Goal: Task Accomplishment & Management: Use online tool/utility

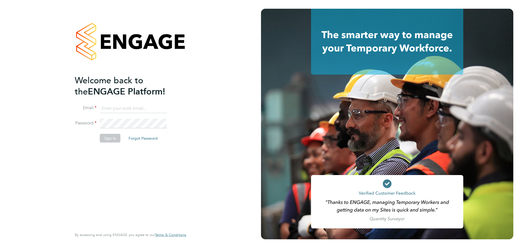
click at [110, 106] on input at bounding box center [133, 108] width 67 height 10
type input "peter.brackpool@morgansindall.com"
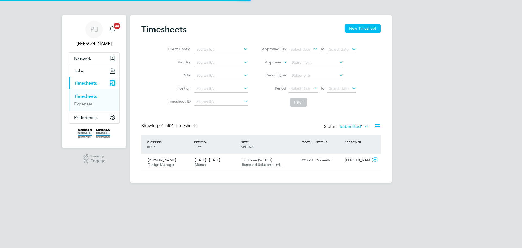
scroll to position [14, 47]
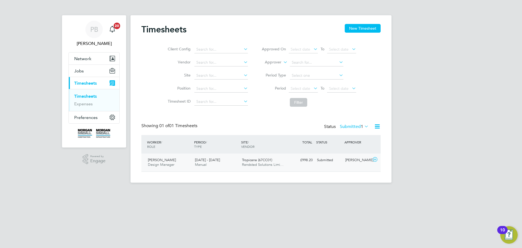
click at [261, 163] on span "Randstad Solutions Limi…" at bounding box center [263, 164] width 42 height 5
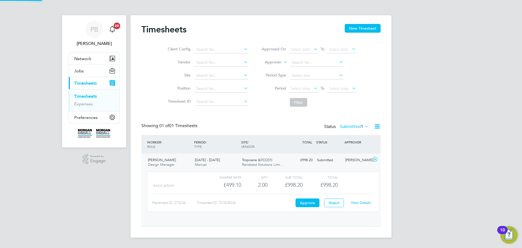
scroll to position [9, 53]
click at [302, 202] on button "Approve" at bounding box center [307, 202] width 24 height 9
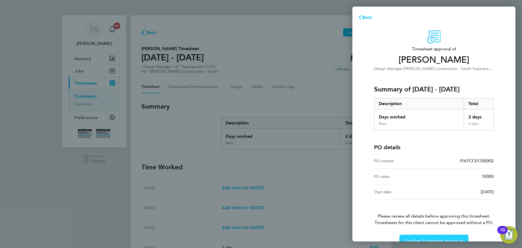
click at [407, 238] on button "Confirm Timesheet Approval" at bounding box center [433, 240] width 69 height 13
